Goal: Feedback & Contribution: Leave review/rating

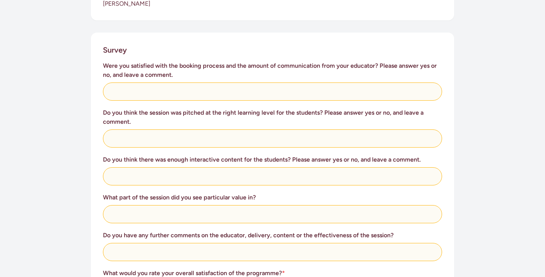
scroll to position [287, 0]
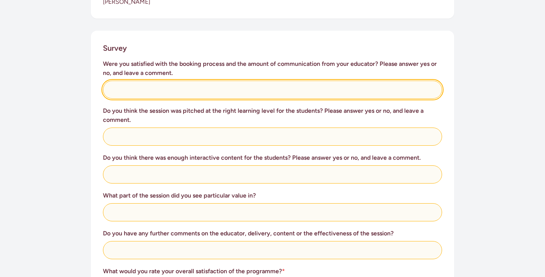
click at [205, 81] on input "text" at bounding box center [272, 90] width 339 height 18
type input "Yes, clear communication"
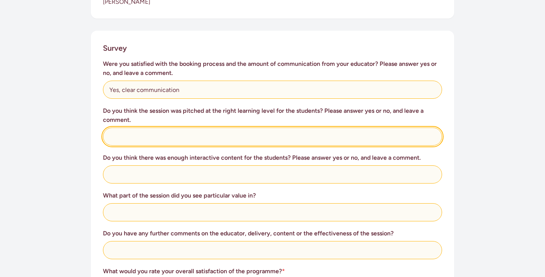
click at [166, 128] on input "text" at bounding box center [272, 137] width 339 height 18
type input "Yes, good prior to camp activities."
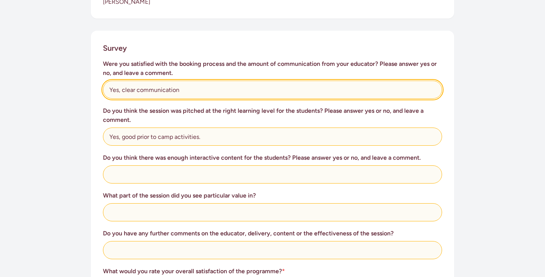
click at [200, 81] on input "Yes, clear communication" at bounding box center [272, 90] width 339 height 18
type input "Yes, clear communication."
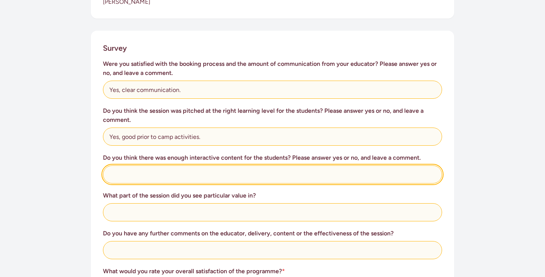
click at [166, 166] on input "text" at bounding box center [272, 175] width 339 height 18
type input "Yes, hands on activities were great."
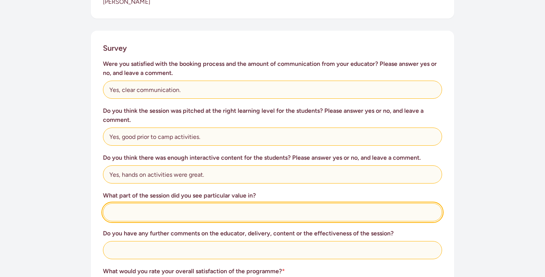
click at [152, 203] on input "text" at bounding box center [272, 212] width 339 height 18
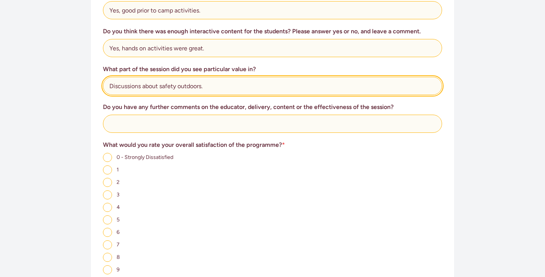
scroll to position [423, 0]
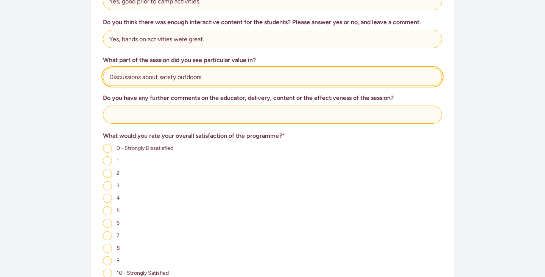
type input "Discussions about safety outdoors."
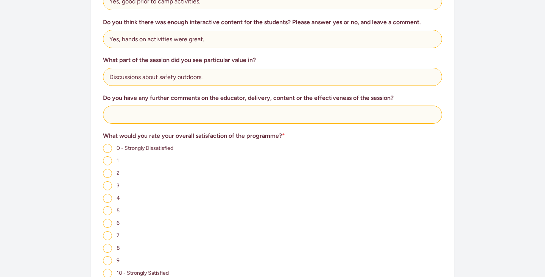
click at [109, 244] on input "8" at bounding box center [107, 248] width 9 height 9
radio input "true"
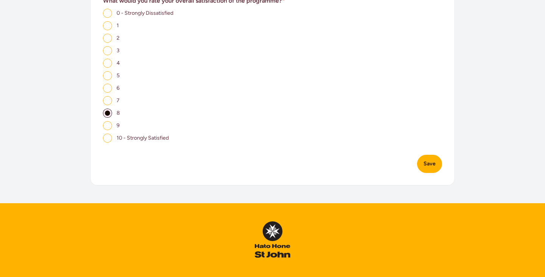
scroll to position [559, 0]
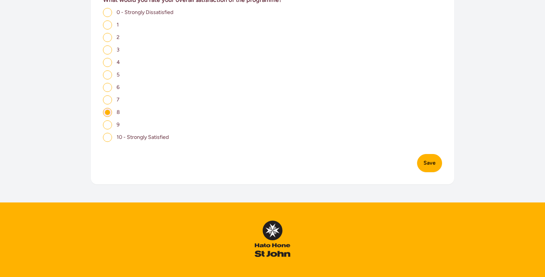
click at [430, 154] on button "Save" at bounding box center [429, 163] width 25 height 18
